Goal: Book appointment/travel/reservation

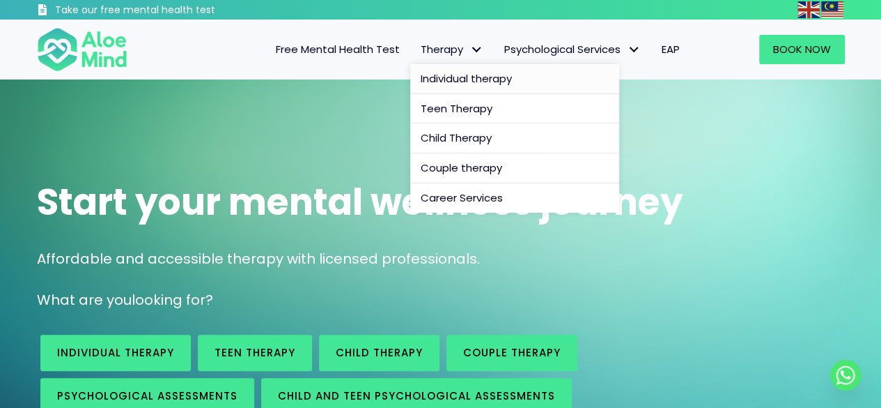
click at [469, 76] on span "Individual therapy" at bounding box center [466, 78] width 91 height 15
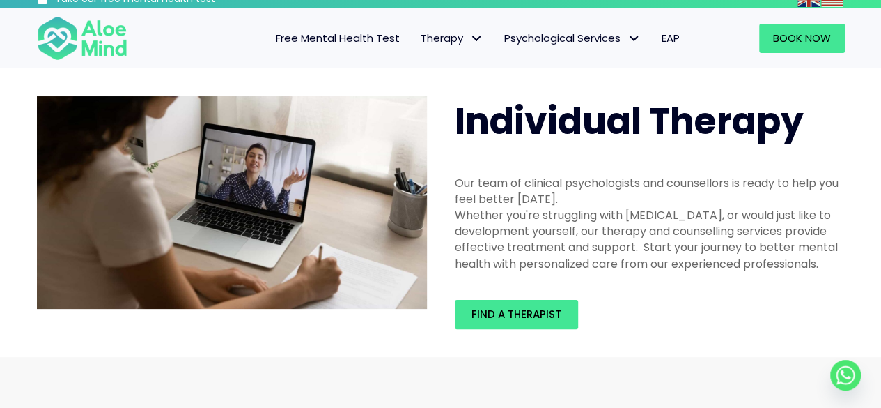
scroll to position [70, 0]
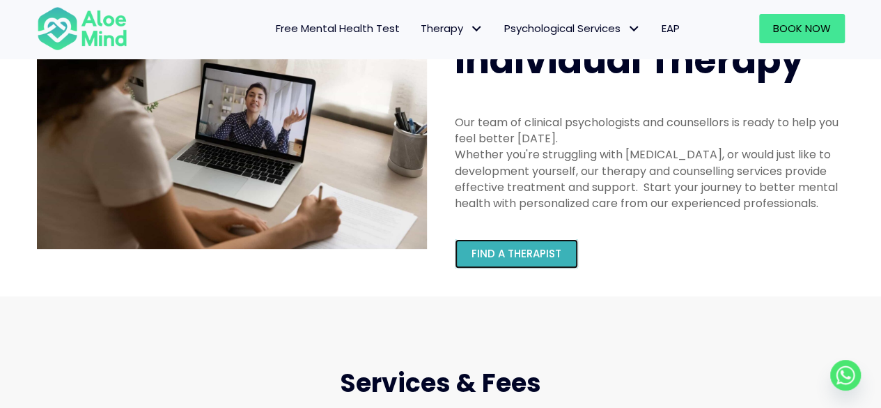
click at [523, 253] on span "Find a therapist" at bounding box center [517, 253] width 90 height 15
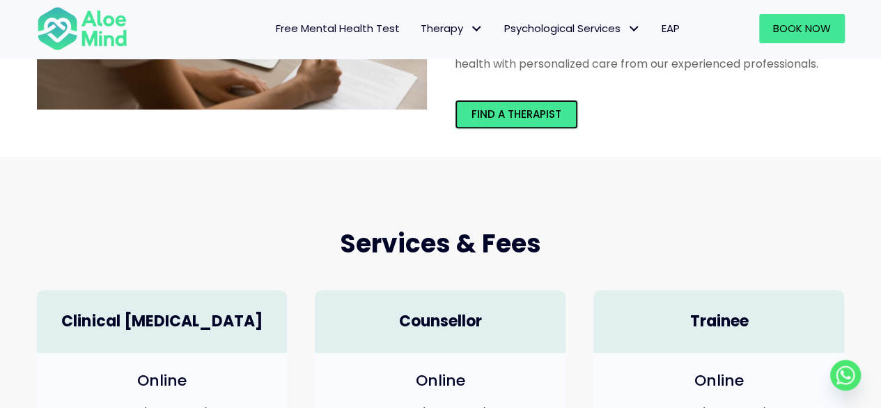
scroll to position [82, 0]
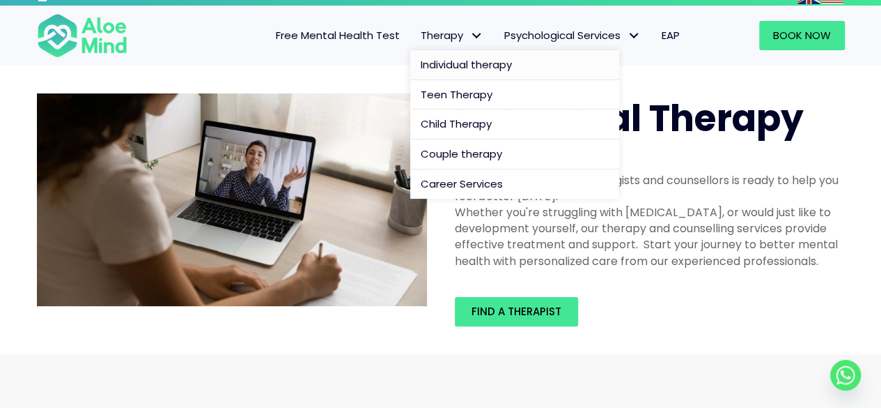
click at [450, 35] on span "Therapy" at bounding box center [452, 35] width 63 height 15
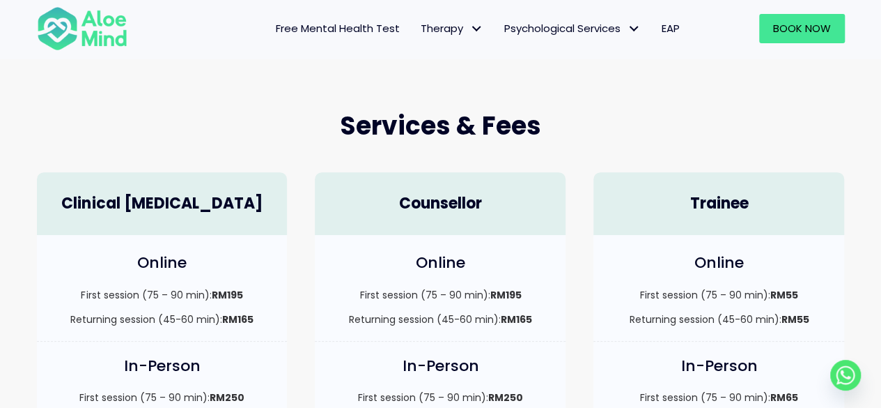
scroll to position [348, 0]
